Goal: Obtain resource: Download file/media

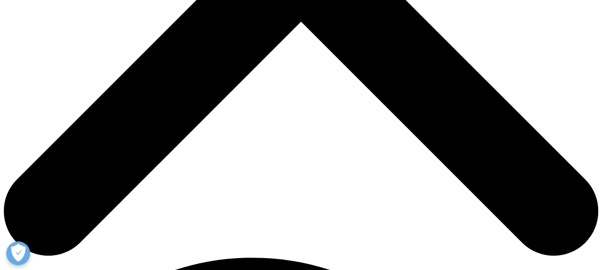
scroll to position [406, 0]
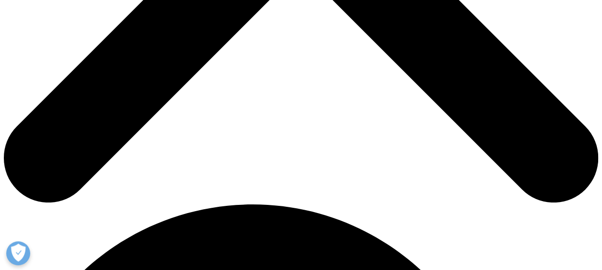
drag, startPoint x: 151, startPoint y: 162, endPoint x: 163, endPoint y: 164, distance: 12.2
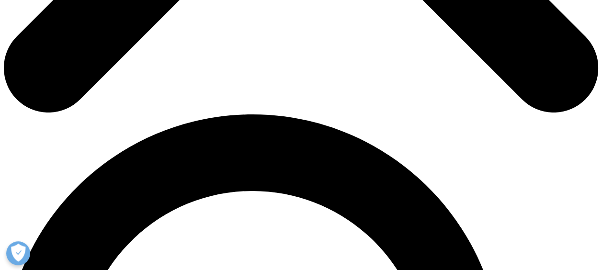
scroll to position [497, 0]
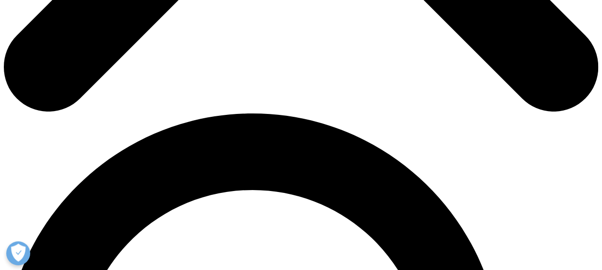
type input "alessandro"
type input "ceriani"
type input "alessandro.ceriani@essity.com"
type input "Essity"
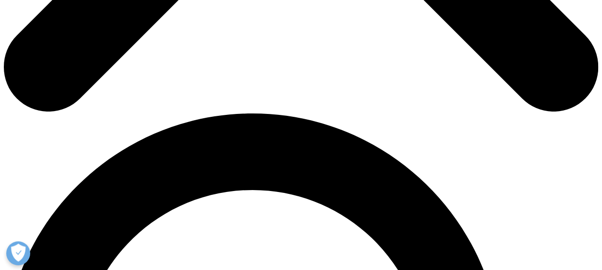
select select "Sweden"
type input "brand manager"
select select "[GEOGRAPHIC_DATA]"
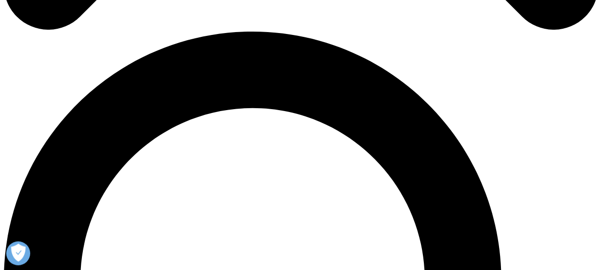
scroll to position [593, 0]
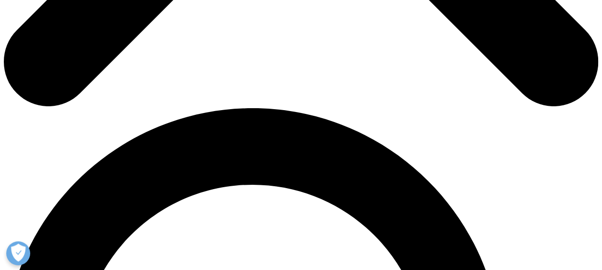
scroll to position [502, 0]
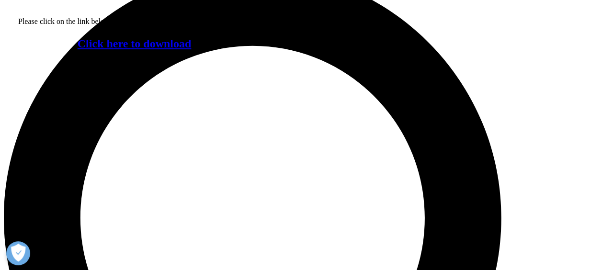
scroll to position [645, 0]
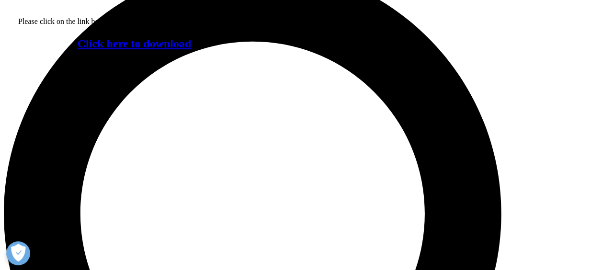
click at [117, 50] on link "Click here to download" at bounding box center [135, 43] width 114 height 12
